Goal: Information Seeking & Learning: Understand process/instructions

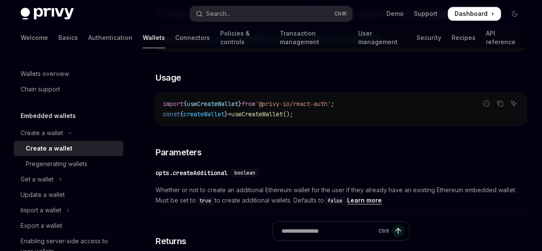
scroll to position [325, 0]
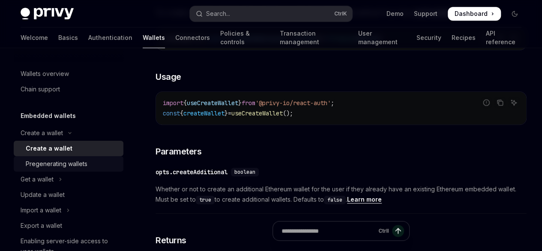
click at [69, 165] on div "Pregenerating wallets" at bounding box center [57, 164] width 62 height 10
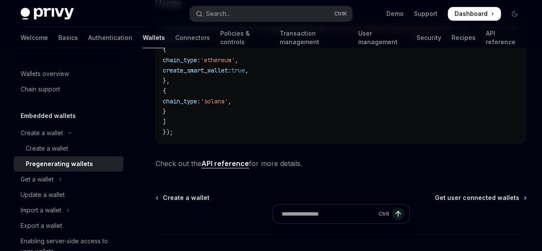
scroll to position [580, 0]
click at [47, 184] on button "Get a wallet" at bounding box center [69, 178] width 110 height 15
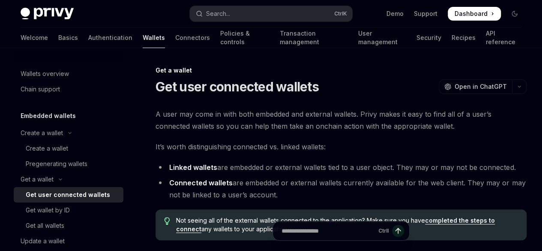
click at [57, 195] on div "Get user connected wallets" at bounding box center [68, 194] width 84 height 10
click at [53, 213] on div "Get wallet by ID" at bounding box center [48, 210] width 44 height 10
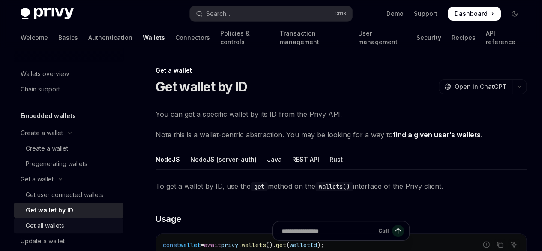
click at [75, 225] on div "Get all wallets" at bounding box center [72, 225] width 93 height 10
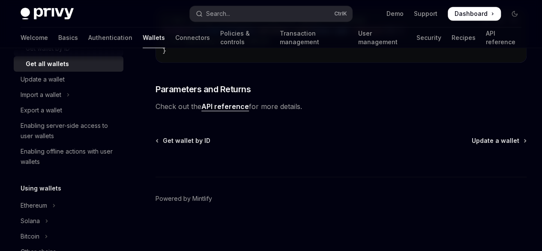
scroll to position [163, 0]
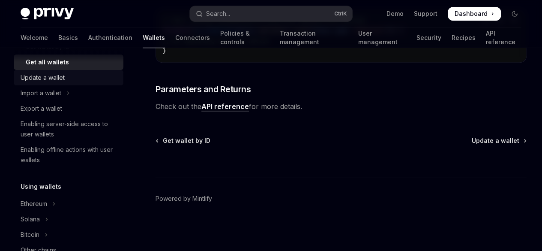
click at [56, 77] on div "Update a wallet" at bounding box center [43, 77] width 44 height 10
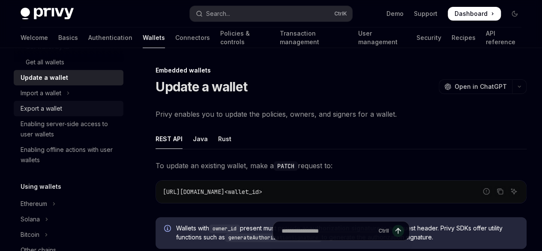
click at [55, 110] on div "Export a wallet" at bounding box center [42, 108] width 42 height 10
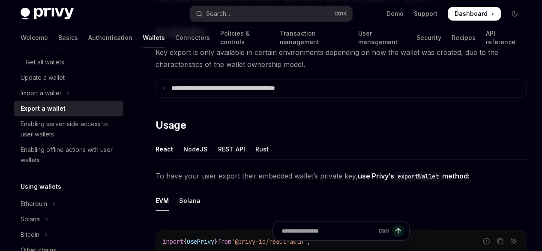
scroll to position [128, 0]
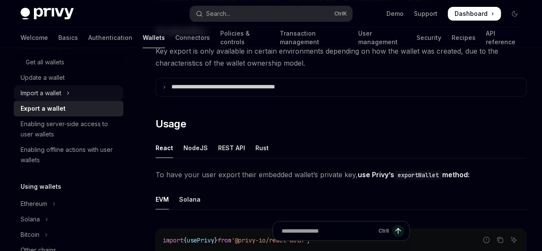
click at [60, 94] on div "Import a wallet" at bounding box center [41, 93] width 41 height 10
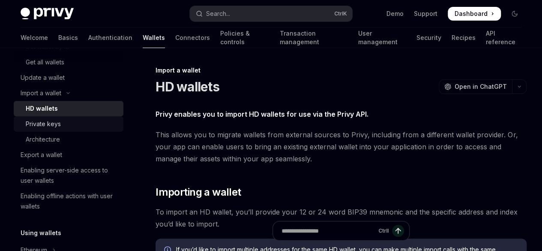
click at [48, 123] on div "Private keys" at bounding box center [43, 124] width 35 height 10
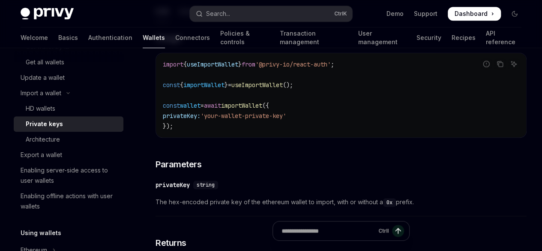
scroll to position [293, 0]
click at [47, 108] on div "HD wallets" at bounding box center [41, 108] width 30 height 10
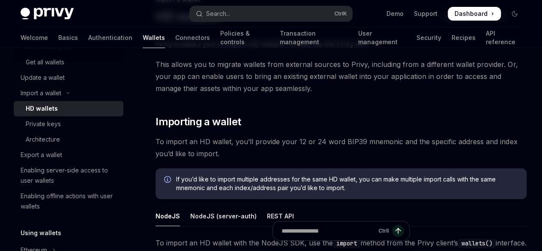
scroll to position [71, 0]
click at [39, 126] on div "Private keys" at bounding box center [43, 124] width 35 height 10
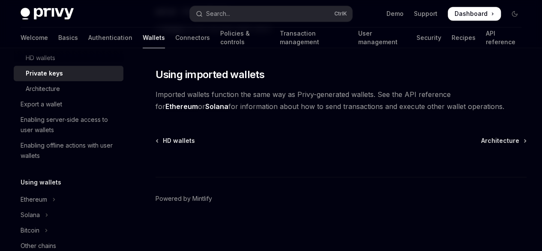
scroll to position [607, 0]
click at [481, 145] on span "Architecture" at bounding box center [500, 140] width 38 height 9
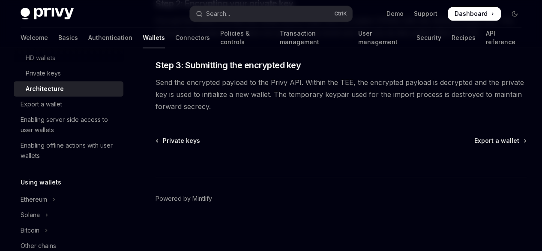
scroll to position [329, 0]
click at [48, 107] on div "Export a wallet" at bounding box center [42, 104] width 42 height 10
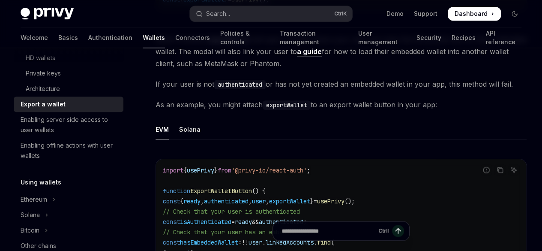
scroll to position [388, 0]
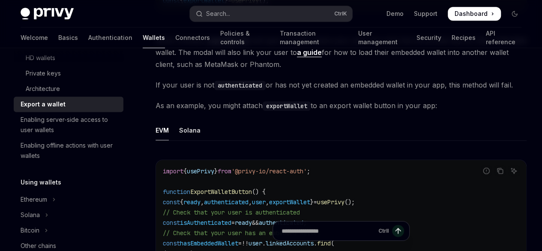
click at [240, 90] on code "authenticated" at bounding box center [239, 85] width 51 height 9
click at [240, 91] on span "If your user is not authenticated or has not yet created an embedded wallet in …" at bounding box center [341, 85] width 371 height 12
click at [276, 91] on span "If your user is not authenticated or has not yet created an embedded wallet in …" at bounding box center [341, 85] width 371 height 12
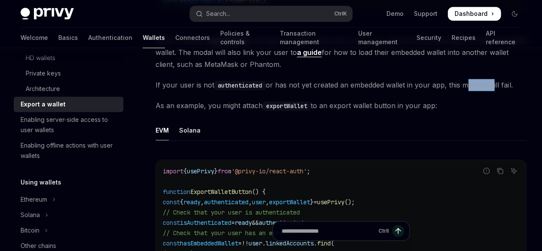
click at [276, 91] on span "If your user is not authenticated or has not yet created an embedded wallet in …" at bounding box center [341, 85] width 371 height 12
click at [299, 91] on span "If your user is not authenticated or has not yet created an embedded wallet in …" at bounding box center [341, 85] width 371 height 12
click at [313, 91] on span "If your user is not authenticated or has not yet created an embedded wallet in …" at bounding box center [341, 85] width 371 height 12
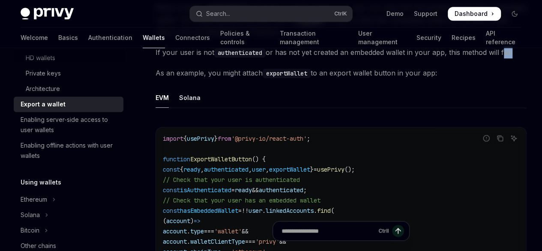
scroll to position [421, 0]
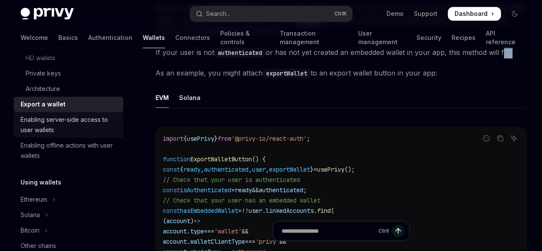
click at [69, 123] on div "Enabling server-side access to user wallets" at bounding box center [70, 124] width 98 height 21
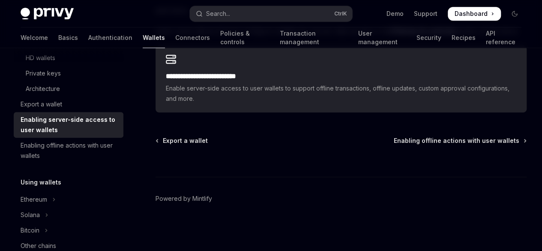
scroll to position [309, 0]
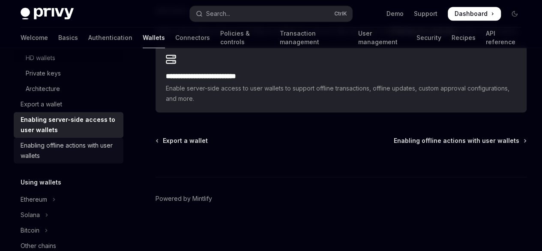
click at [83, 144] on div "Enabling offline actions with user wallets" at bounding box center [70, 150] width 98 height 21
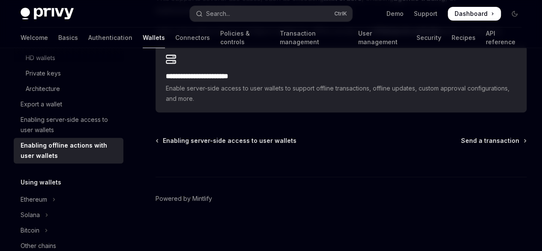
scroll to position [195, 0]
click at [56, 183] on h5 "Using wallets" at bounding box center [41, 182] width 41 height 10
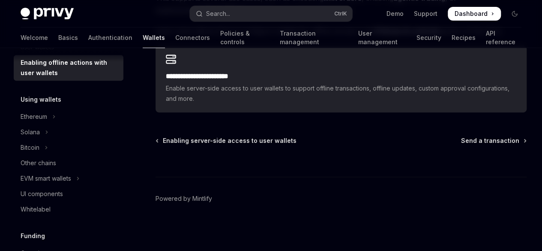
scroll to position [297, 0]
click at [41, 114] on div "Ethereum" at bounding box center [34, 116] width 27 height 10
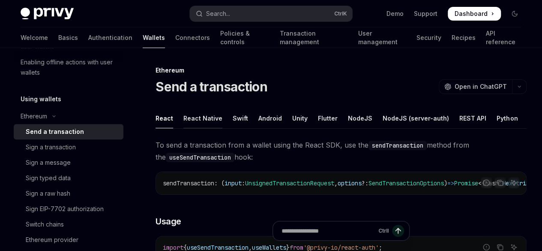
click at [200, 119] on div "React Native" at bounding box center [202, 118] width 39 height 20
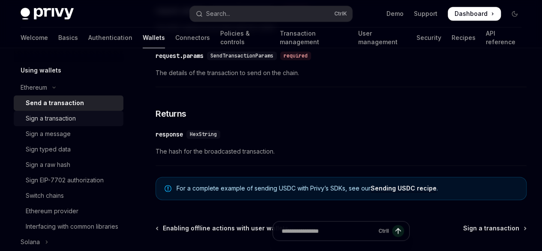
scroll to position [327, 0]
click at [61, 118] on div "Sign a transaction" at bounding box center [51, 117] width 50 height 10
type textarea "*"
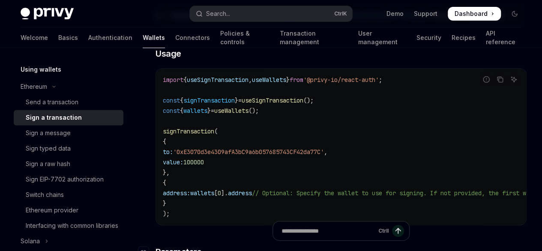
scroll to position [167, 0]
click at [194, 136] on span "signTransaction" at bounding box center [188, 132] width 51 height 8
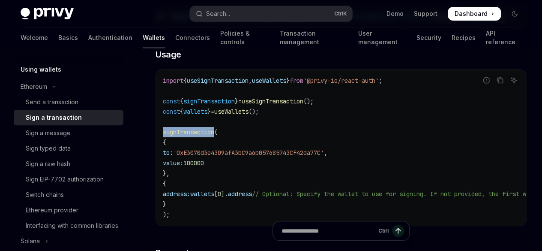
click at [194, 136] on span "signTransaction" at bounding box center [188, 132] width 51 height 8
click at [274, 156] on span "'0xE3070d3e4309afA3bC9a6b057685743CF42da77C'" at bounding box center [248, 153] width 151 height 8
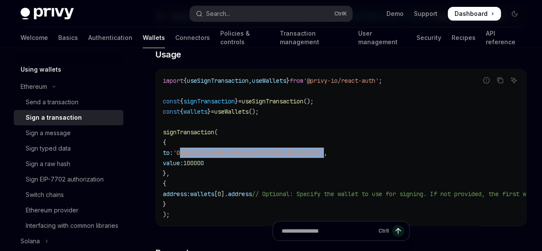
click at [274, 156] on span "'0xE3070d3e4309afA3bC9a6b057685743CF42da77C'" at bounding box center [248, 153] width 151 height 8
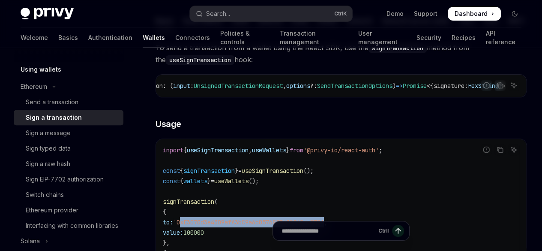
scroll to position [98, 0]
